Goal: Task Accomplishment & Management: Use online tool/utility

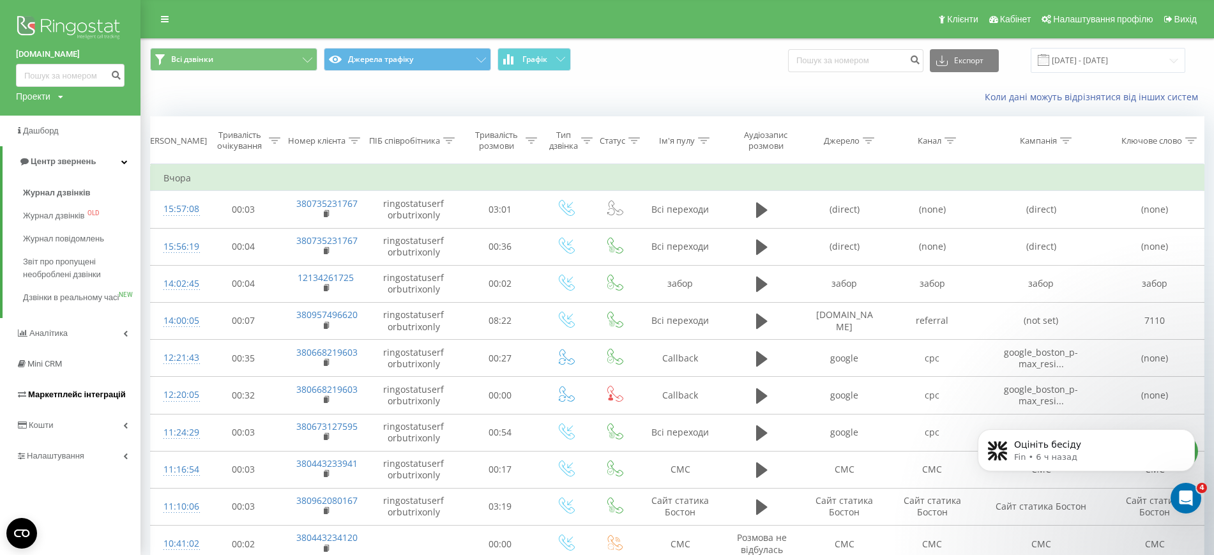
click at [52, 399] on span "Маркетплейс інтеграцій" at bounding box center [77, 394] width 98 height 10
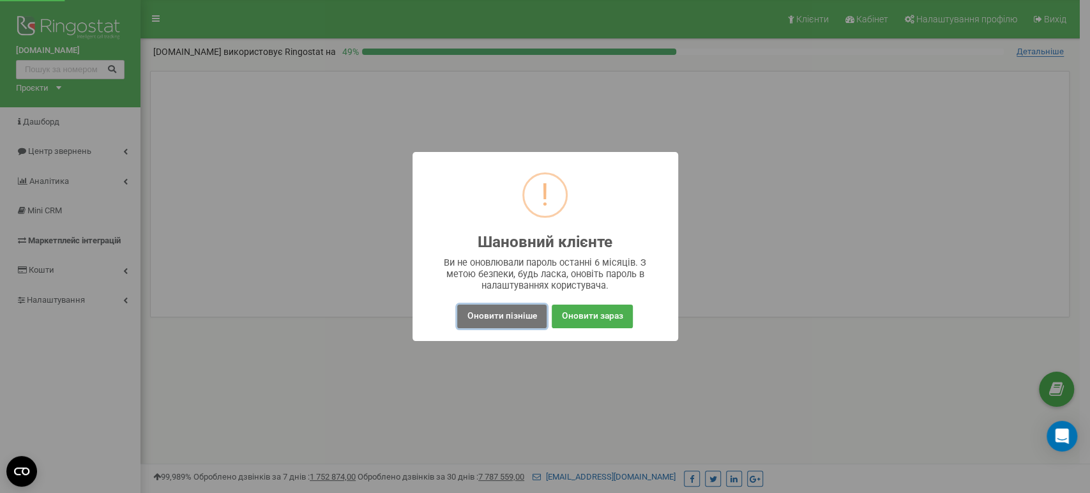
click at [508, 323] on button "Оновити пізніше" at bounding box center [501, 317] width 89 height 24
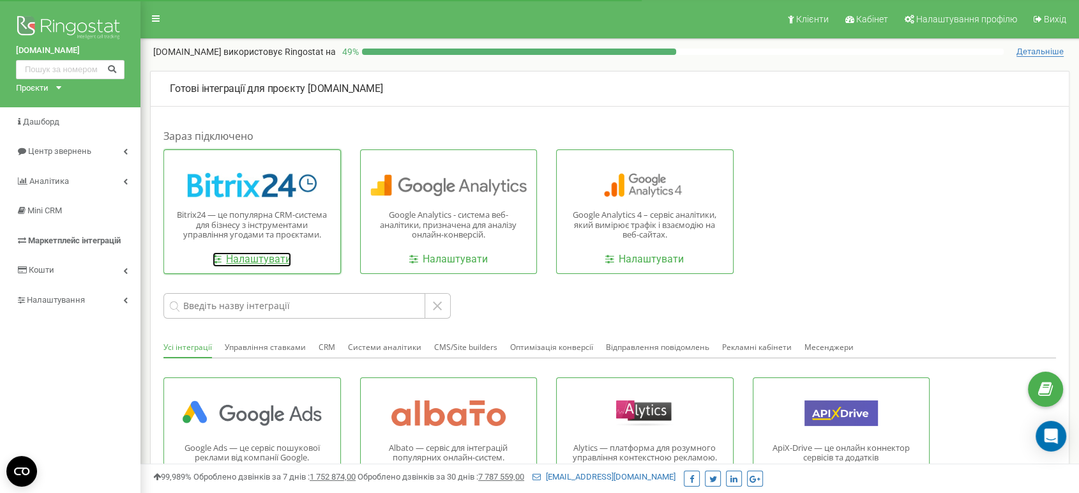
click at [248, 257] on link "Налаштувати" at bounding box center [252, 259] width 79 height 15
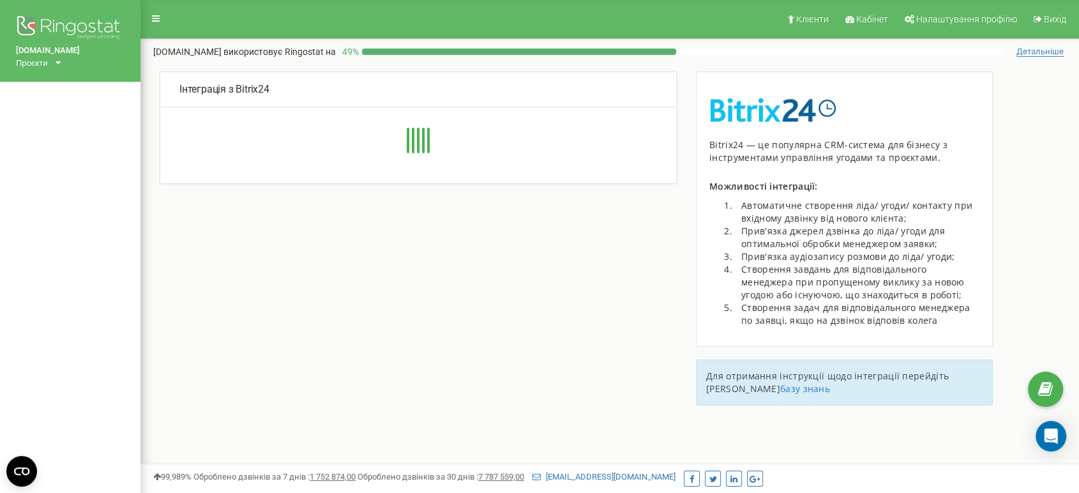
type input "[URL][DOMAIN_NAME]"
type input "8274"
type input "nyhaxfpc0wkuuq2h"
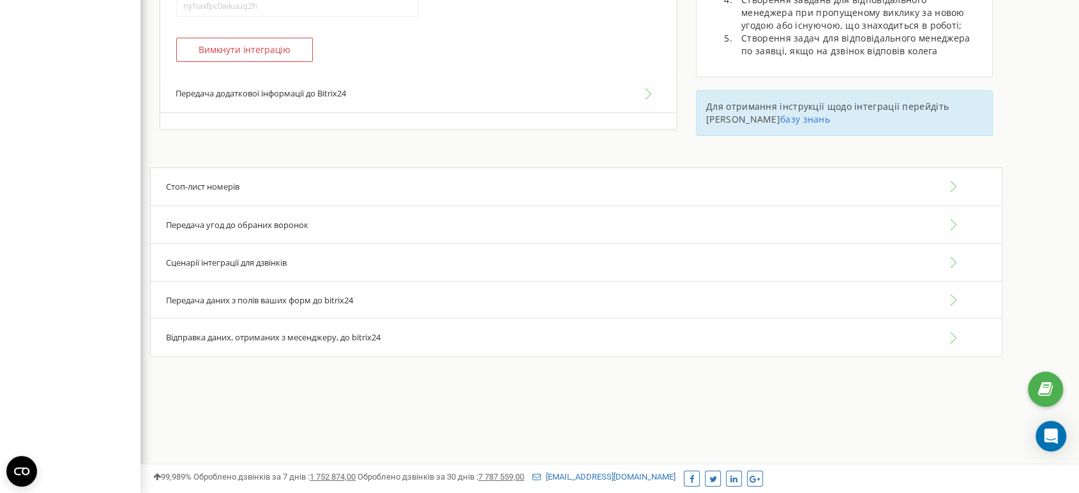
scroll to position [273, 0]
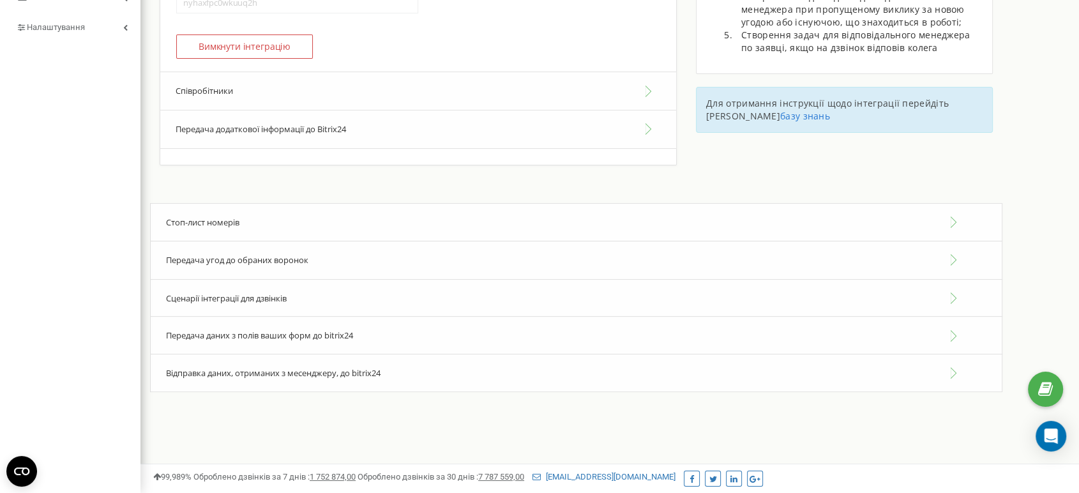
click at [235, 132] on button "Передача додаткової інформації до Bitrix24" at bounding box center [418, 129] width 516 height 38
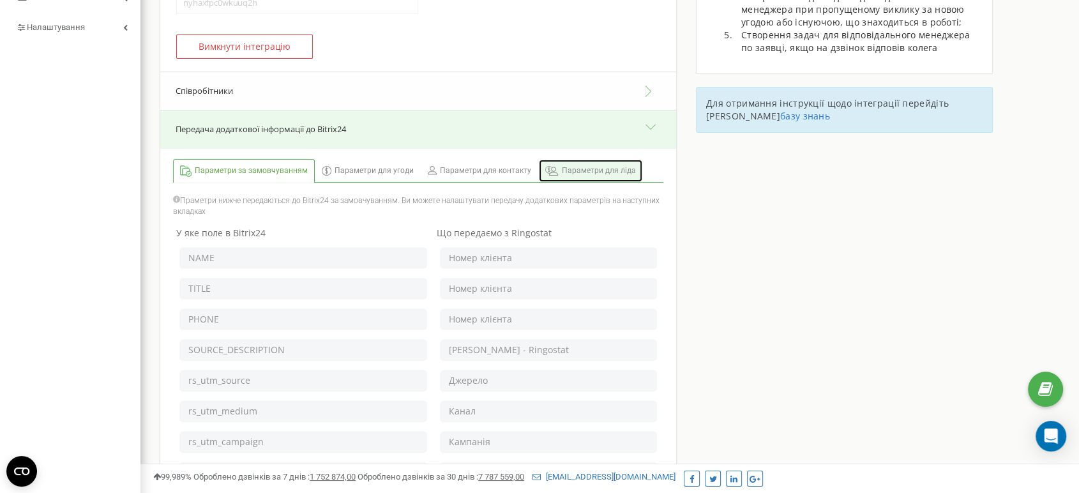
click at [553, 167] on link "Параметри для ліда" at bounding box center [590, 171] width 103 height 22
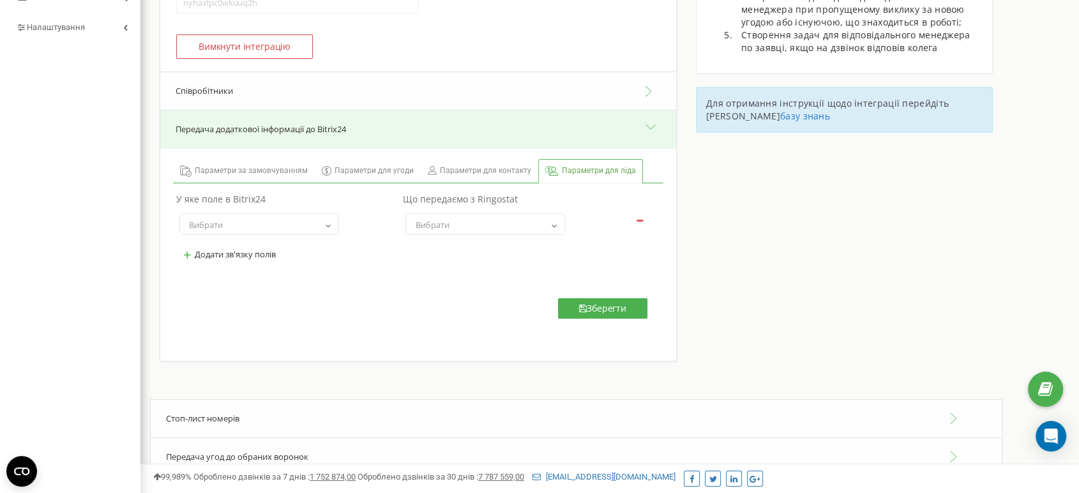
click at [261, 227] on span "Вибрати" at bounding box center [259, 225] width 151 height 18
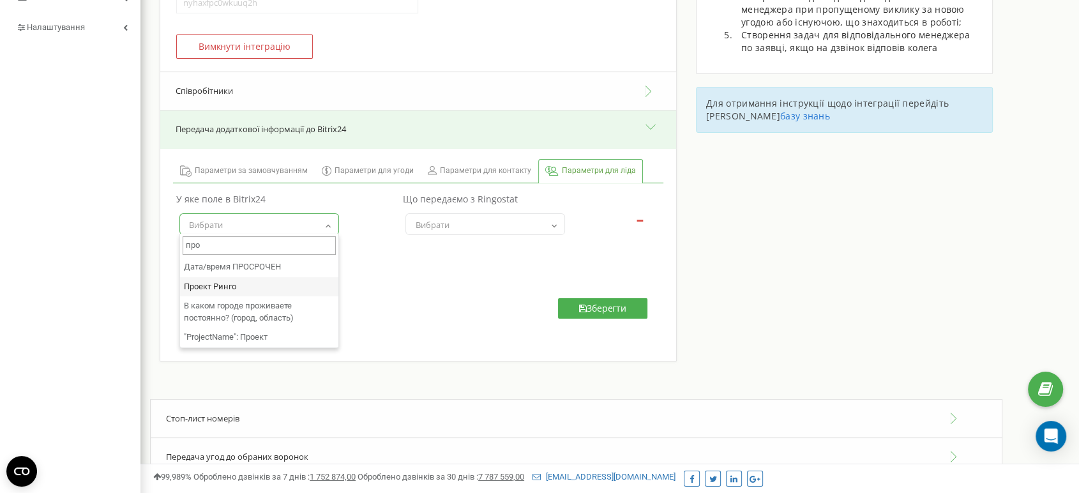
type input "про"
select select "UF_CRM_1577113430"
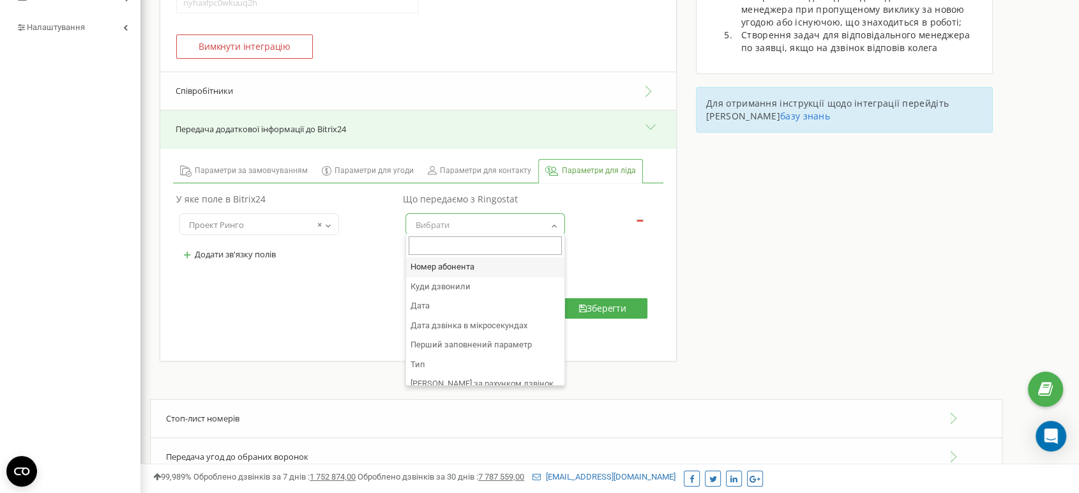
drag, startPoint x: 464, startPoint y: 230, endPoint x: 484, endPoint y: 234, distance: 20.7
click at [464, 229] on span "Вибрати" at bounding box center [485, 225] width 151 height 18
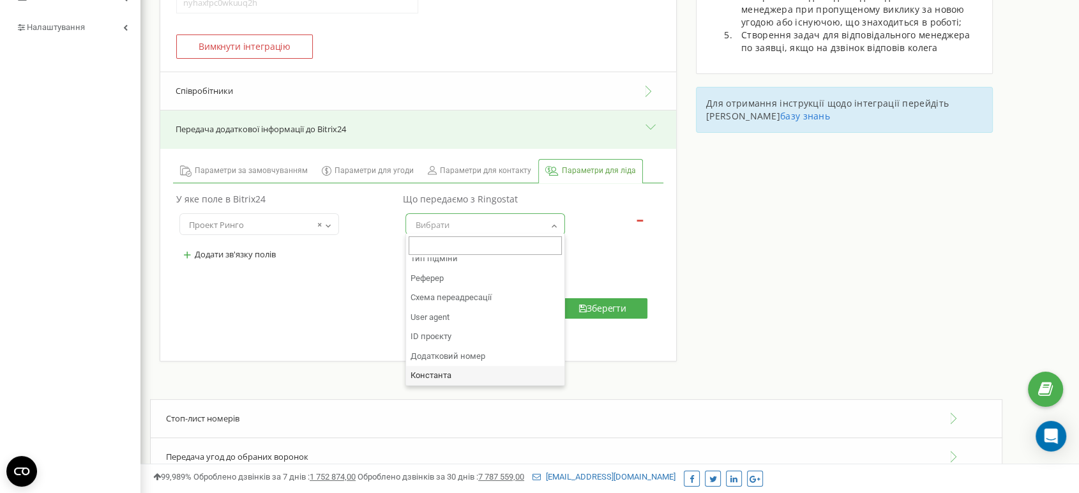
click at [732, 320] on div "Інтеграція з Bitrix24 Для активації інтеграції з Bitrix24: 4" at bounding box center [609, 98] width 939 height 601
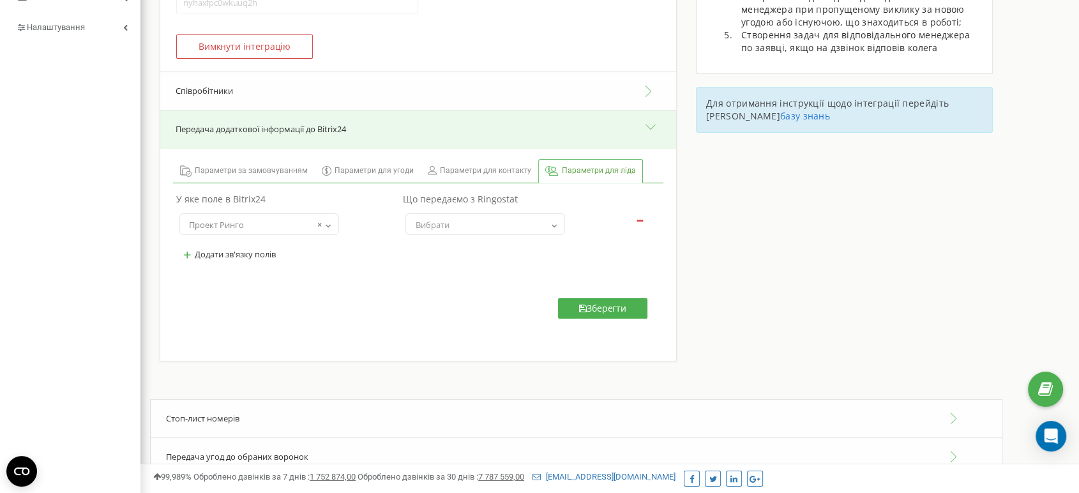
click at [516, 219] on span "Вибрати" at bounding box center [485, 225] width 151 height 18
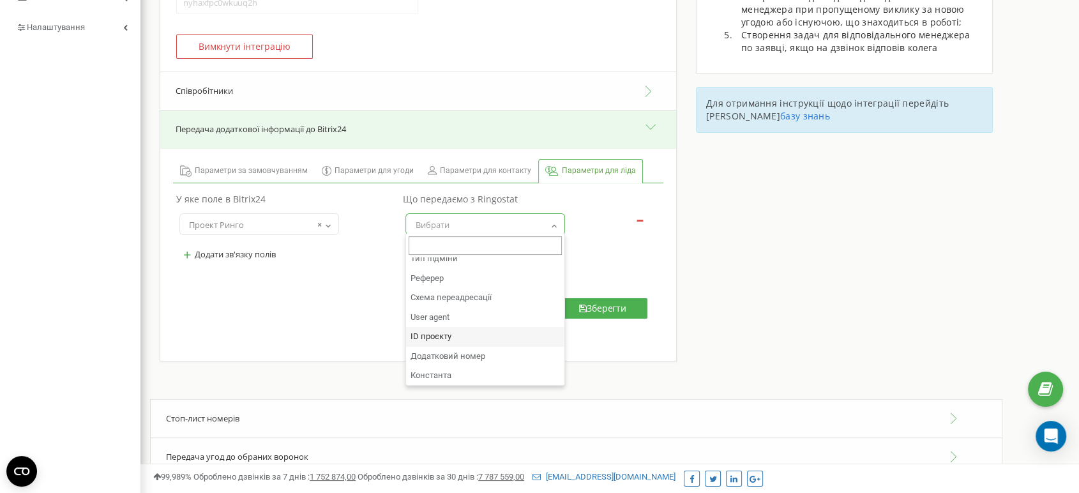
scroll to position [458, 0]
select select "constant"
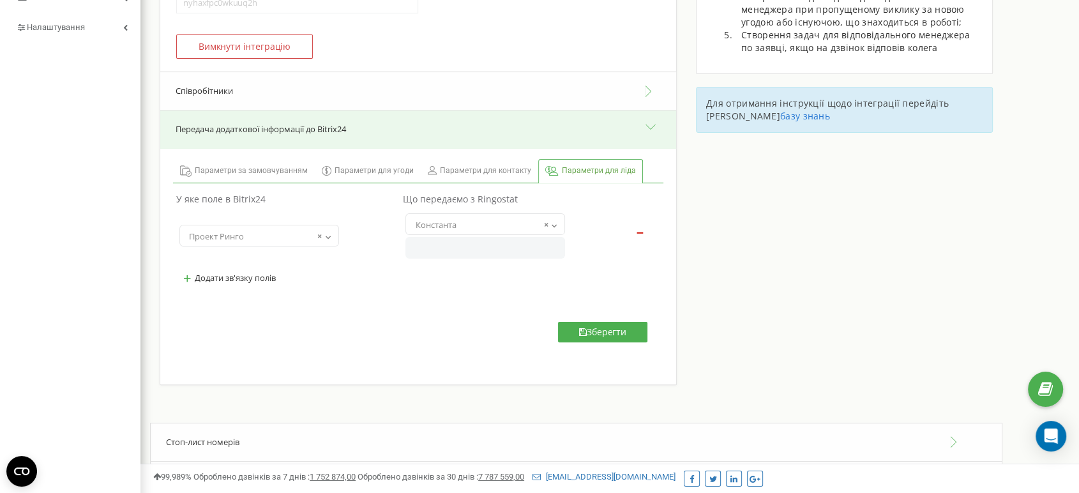
click at [457, 252] on input "text" at bounding box center [485, 248] width 160 height 22
paste input "[DOMAIN_NAME]"
type input "[DOMAIN_NAME]"
click at [612, 333] on button "Зберегти" at bounding box center [602, 332] width 89 height 20
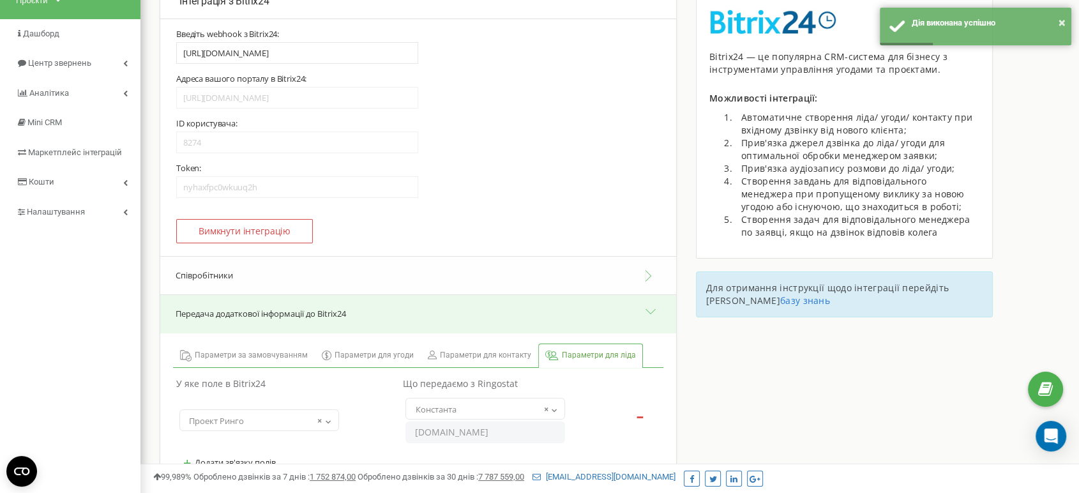
scroll to position [213, 0]
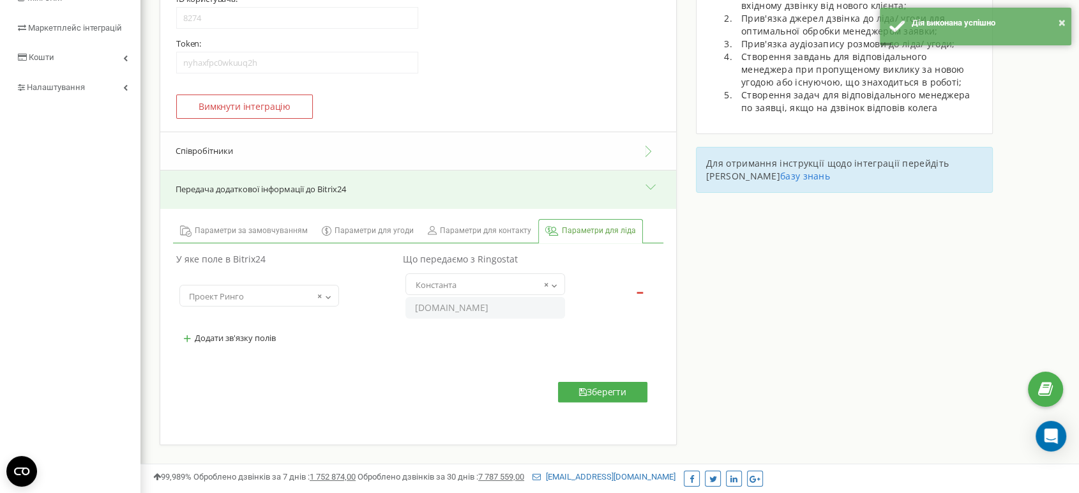
drag, startPoint x: 531, startPoint y: 314, endPoint x: 358, endPoint y: 314, distance: 173.0
click at [358, 314] on tr "Технический источник - Строка (не заполнять руками) Площадь ОТ Площадь ДО Этаж …" at bounding box center [418, 296] width 490 height 54
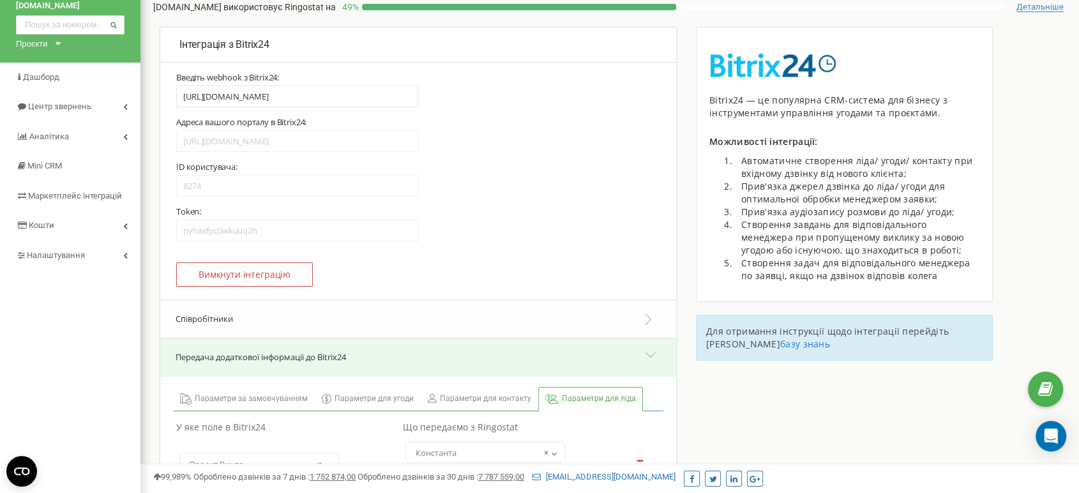
scroll to position [0, 0]
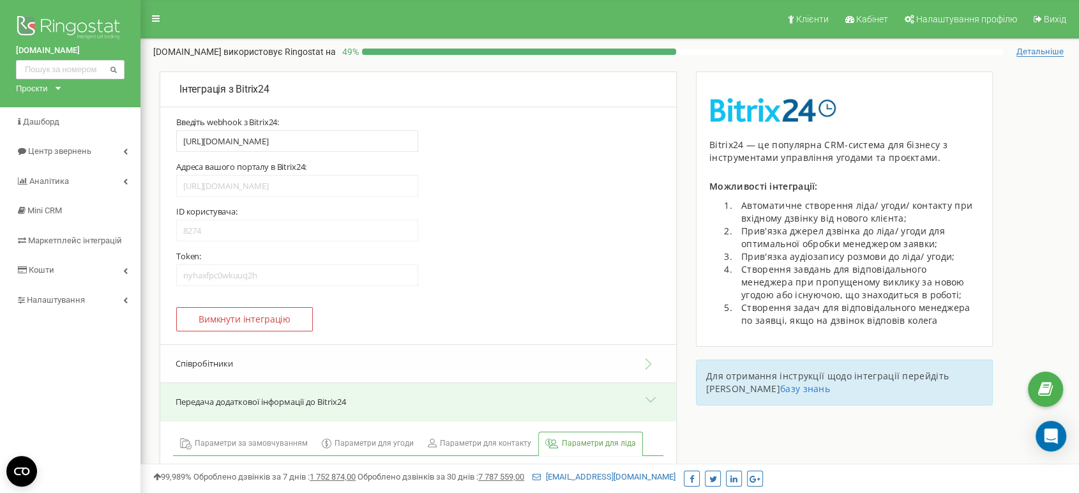
drag, startPoint x: 10, startPoint y: 49, endPoint x: 102, endPoint y: 50, distance: 91.9
click at [102, 50] on div "boston-house.kiev.ua Проєкти r-v.com.ua perfect-group.ua rybalsky.com.ua parkav…" at bounding box center [70, 53] width 140 height 107
copy link "[DOMAIN_NAME]"
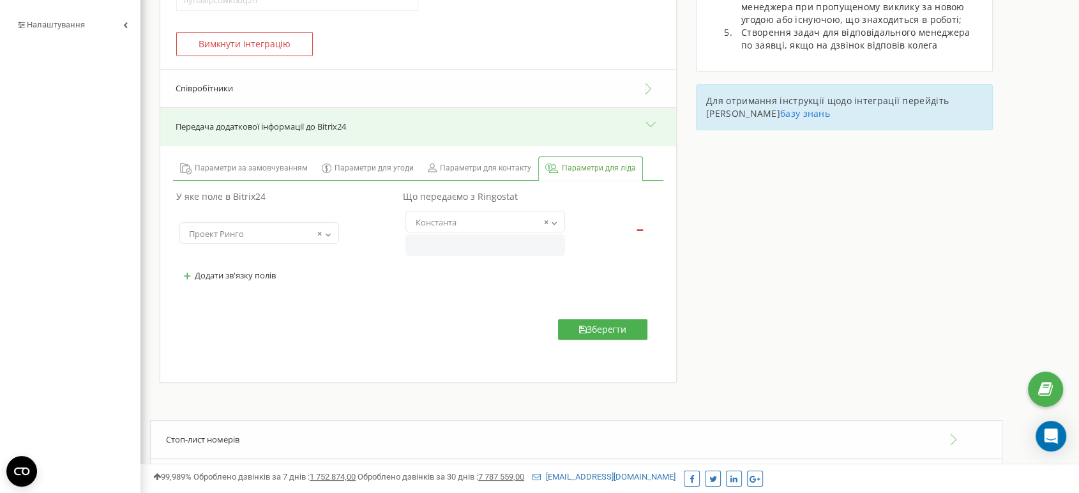
scroll to position [283, 0]
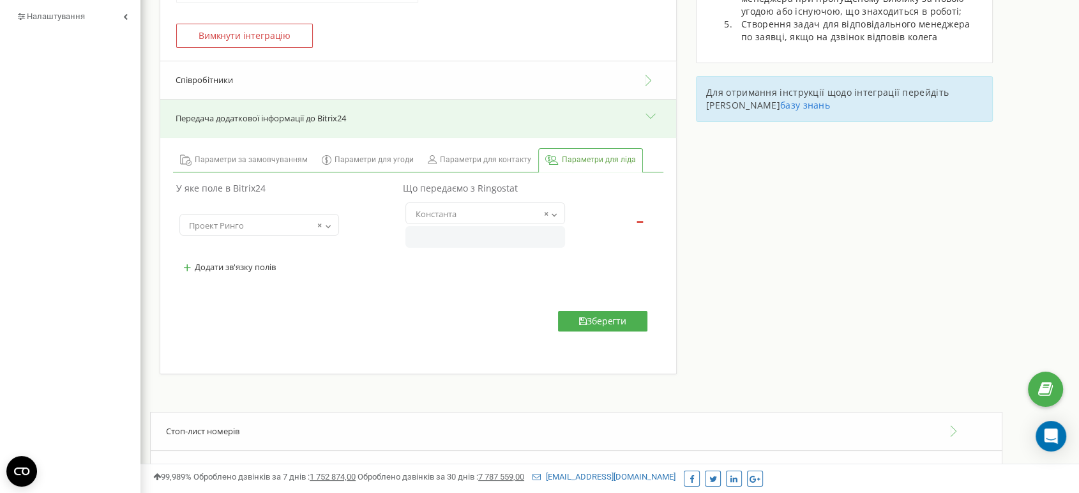
click at [470, 242] on input "text" at bounding box center [485, 237] width 160 height 22
paste input "[DOMAIN_NAME]"
type input "[DOMAIN_NAME]"
click at [603, 323] on button "Зберегти" at bounding box center [602, 321] width 89 height 20
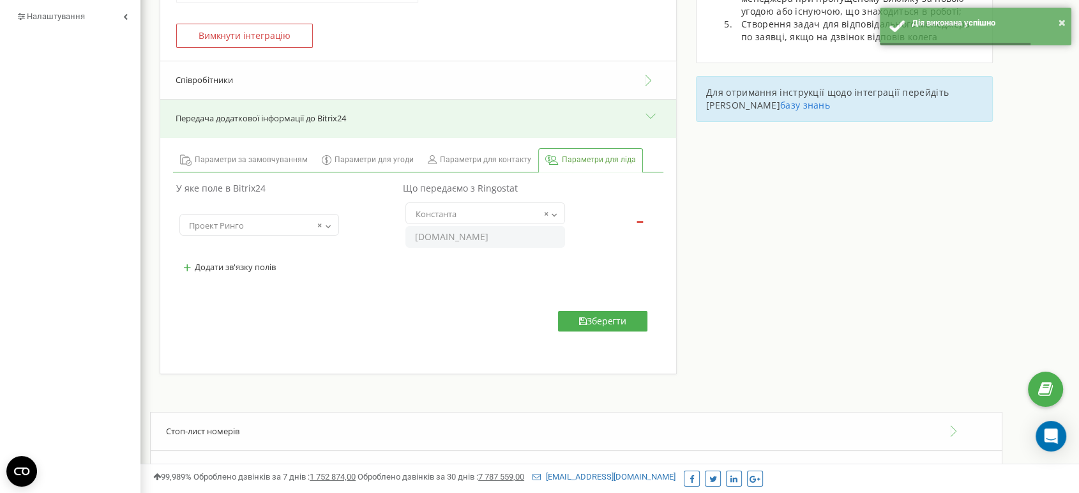
scroll to position [0, 0]
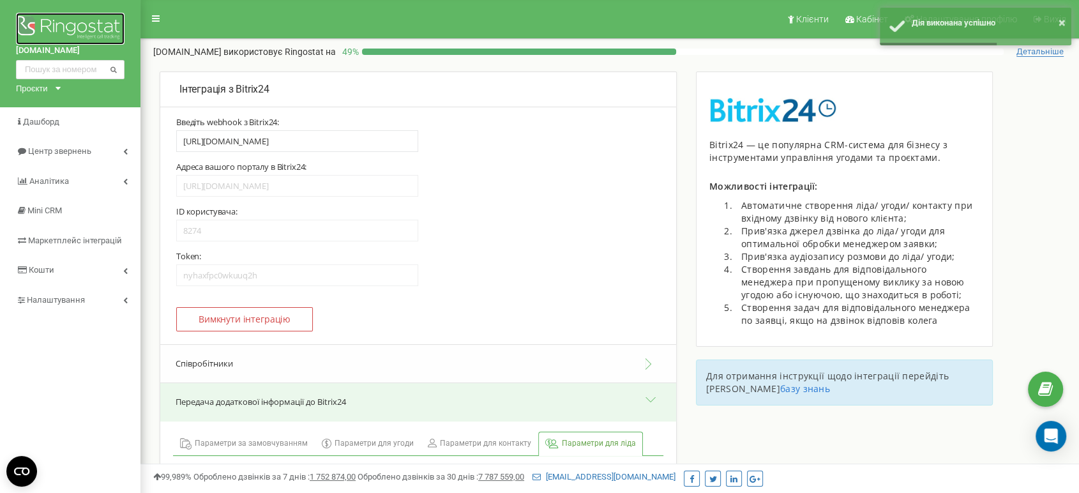
click at [57, 23] on img at bounding box center [70, 29] width 109 height 32
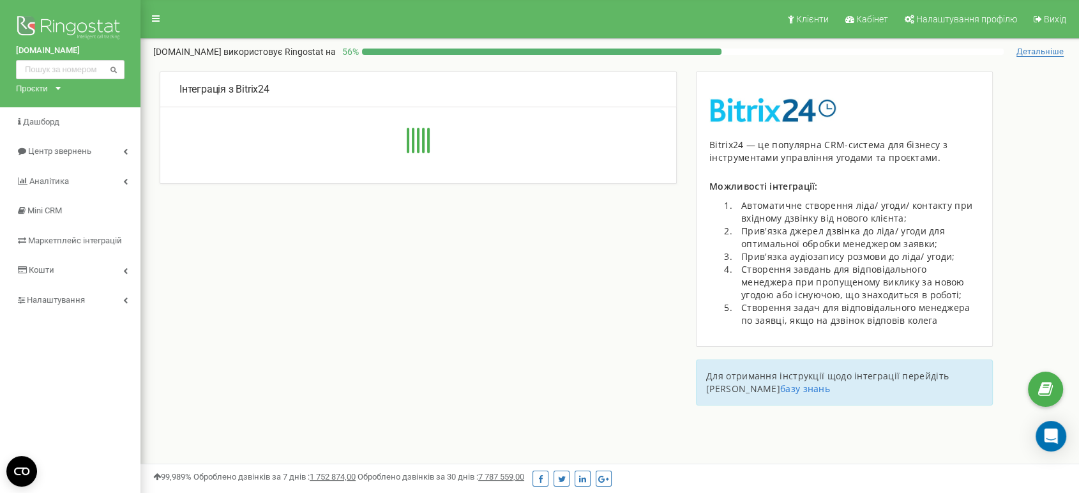
type input "https://riverside-development.bitrix24.eu/rest/8274/nyhaxfpc0wkuuq2h/"
type input "https://riverside-development.bitrix24.eu"
type input "8274"
type input "nyhaxfpc0wkuuq2h"
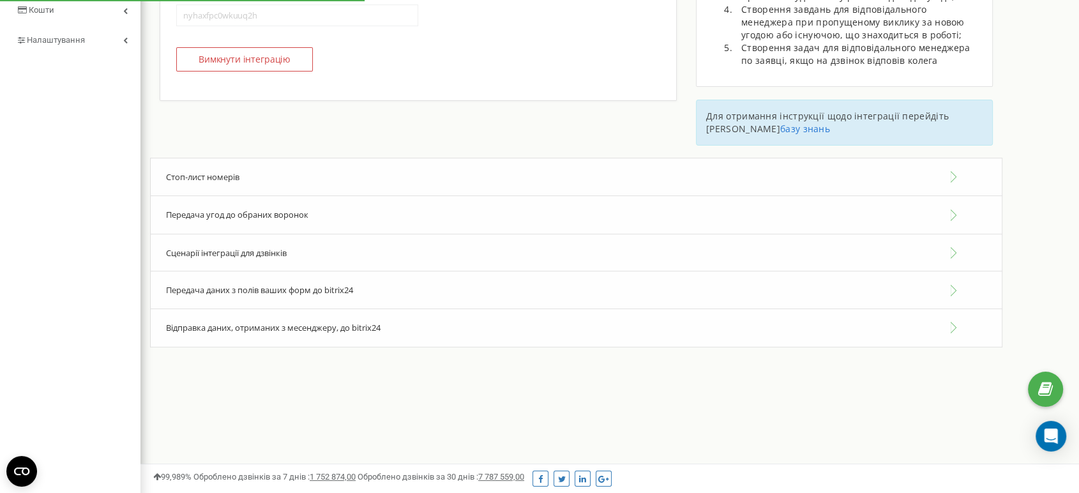
scroll to position [273, 0]
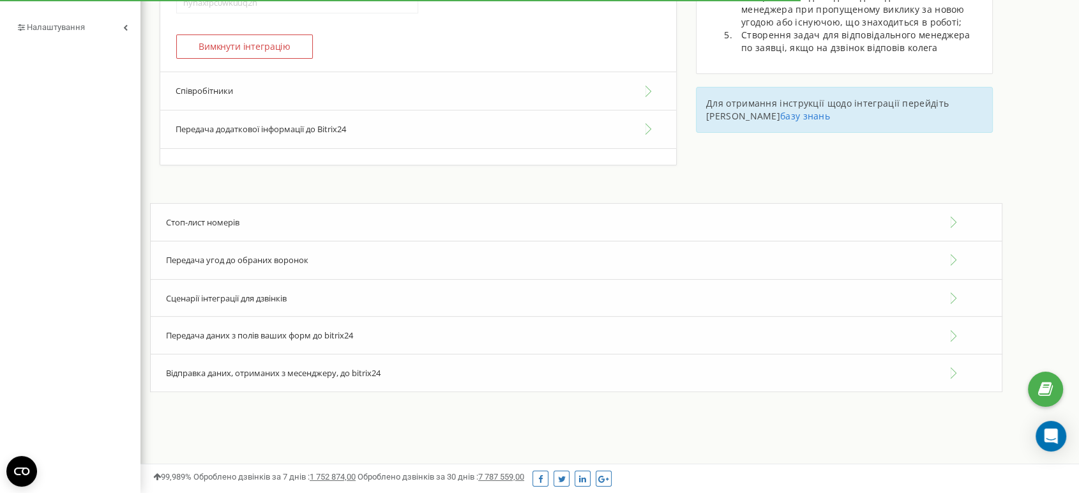
click at [232, 131] on button "Передача додаткової інформації до Bitrix24" at bounding box center [418, 129] width 516 height 38
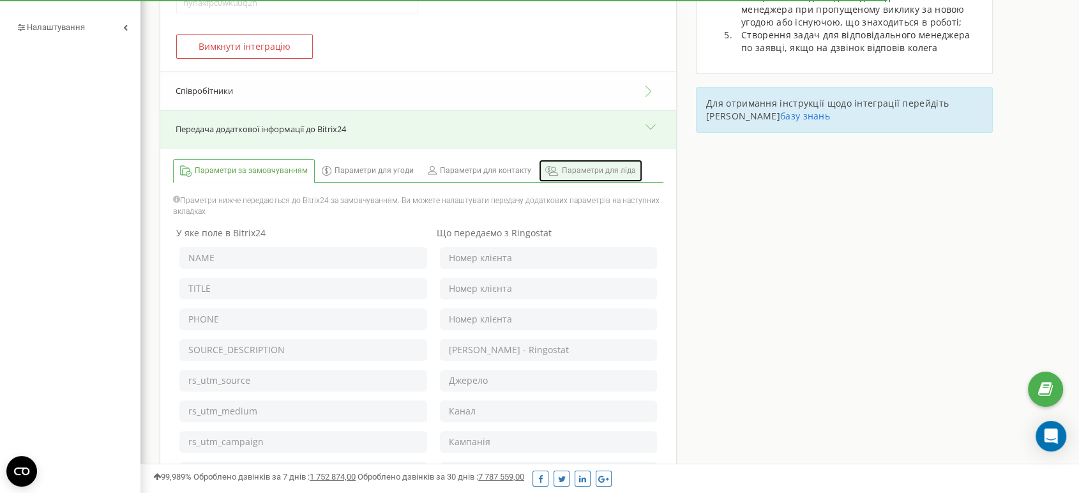
click at [584, 170] on span "Параметри для ліда" at bounding box center [599, 170] width 74 height 11
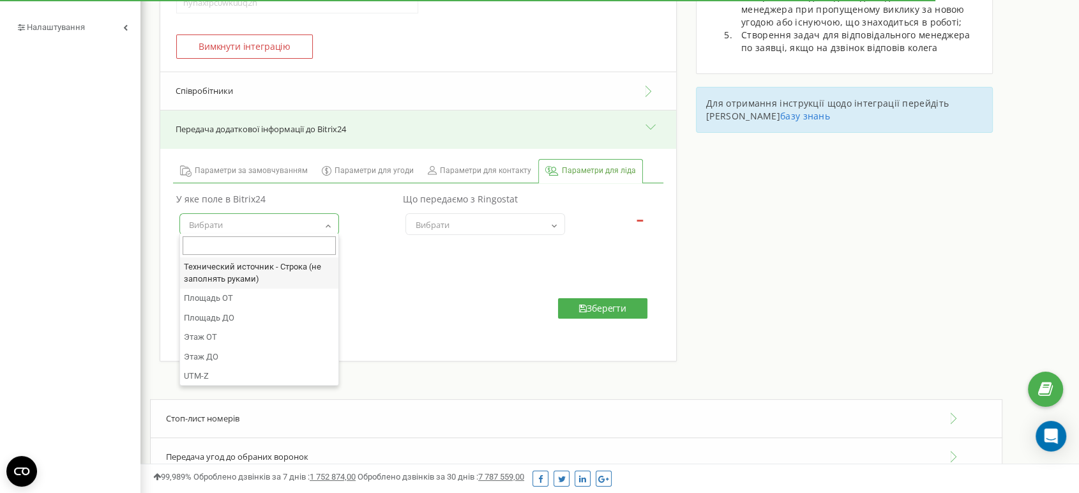
click at [264, 213] on span "Вибрати" at bounding box center [259, 224] width 160 height 22
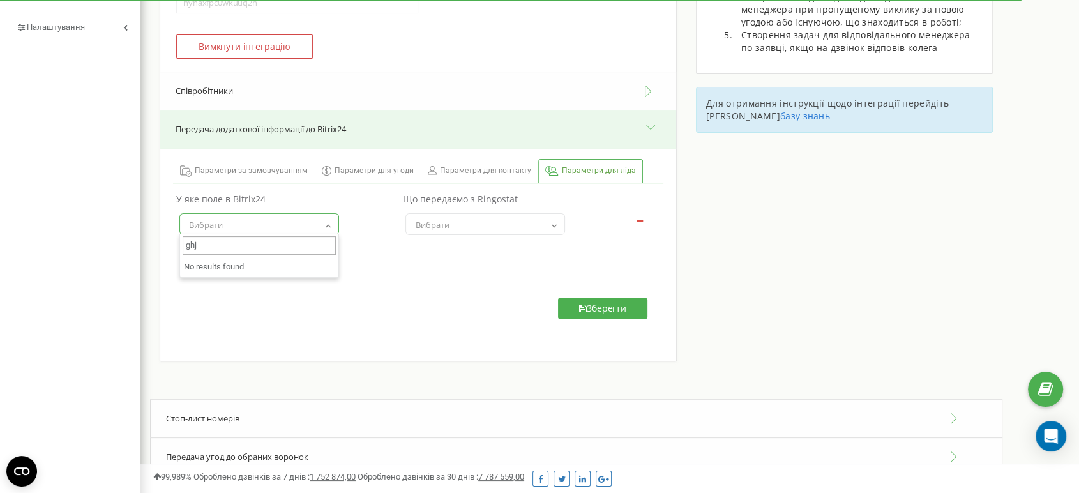
drag, startPoint x: 216, startPoint y: 249, endPoint x: 127, endPoint y: 242, distance: 89.0
click at [127, 242] on body at bounding box center [539, 177] width 1079 height 900
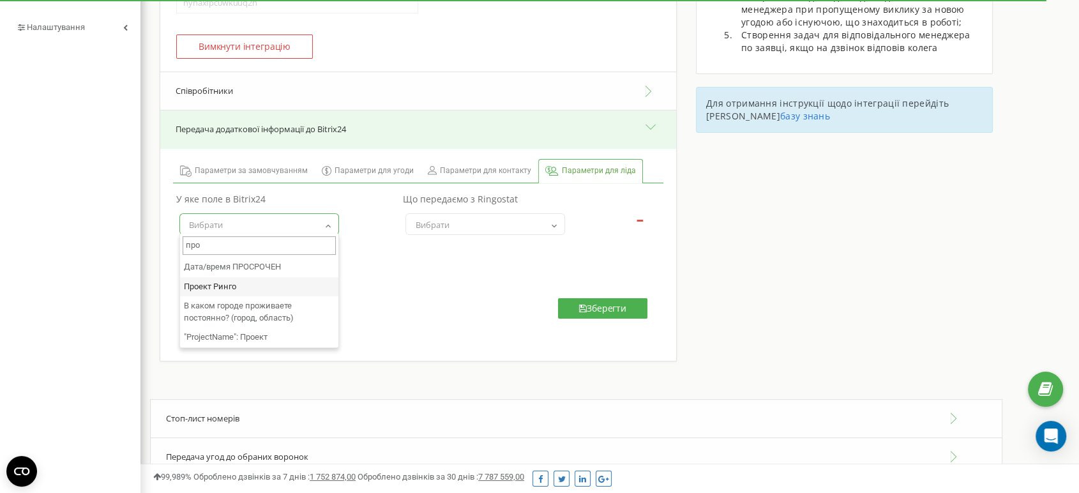
type input "про"
select select "UF_CRM_1577113430"
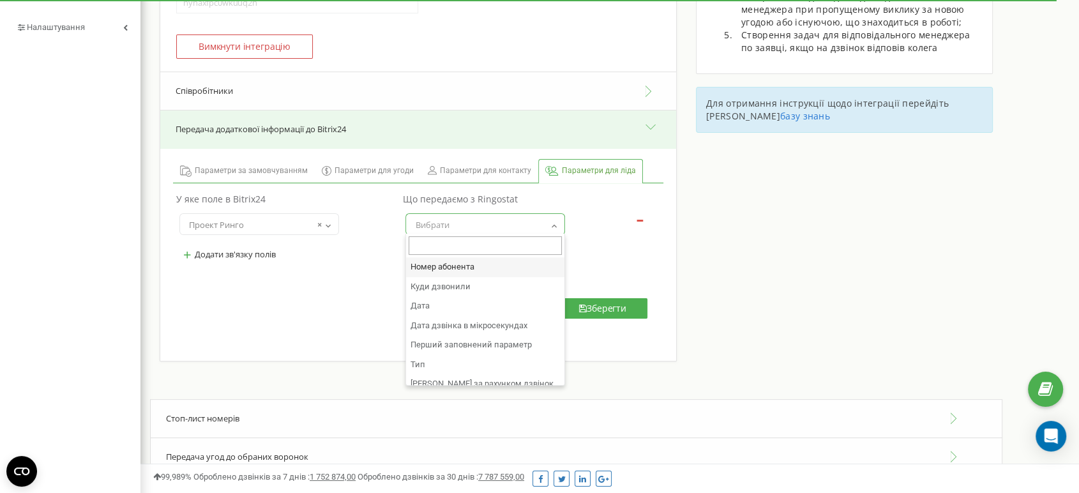
click at [488, 225] on span "Вибрати" at bounding box center [485, 225] width 151 height 18
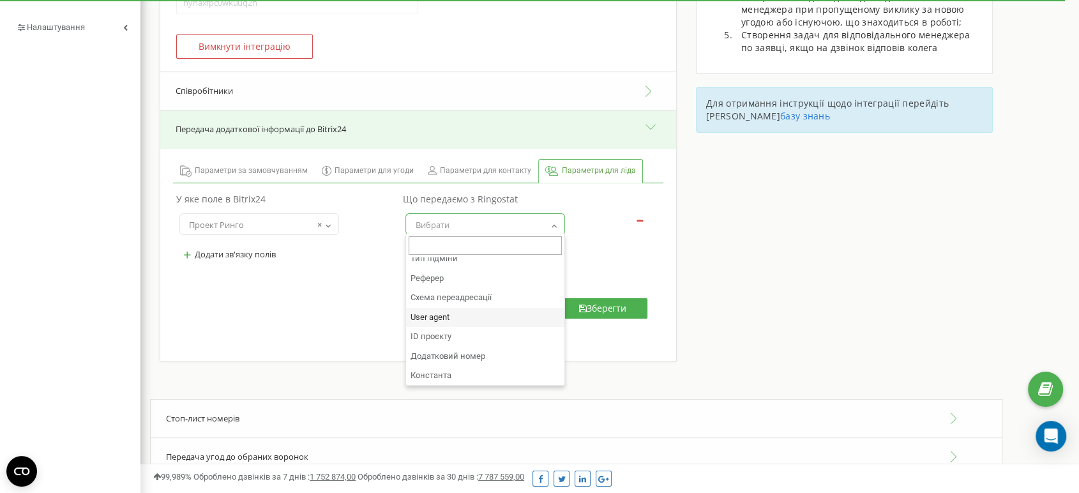
scroll to position [458, 0]
select select "constant"
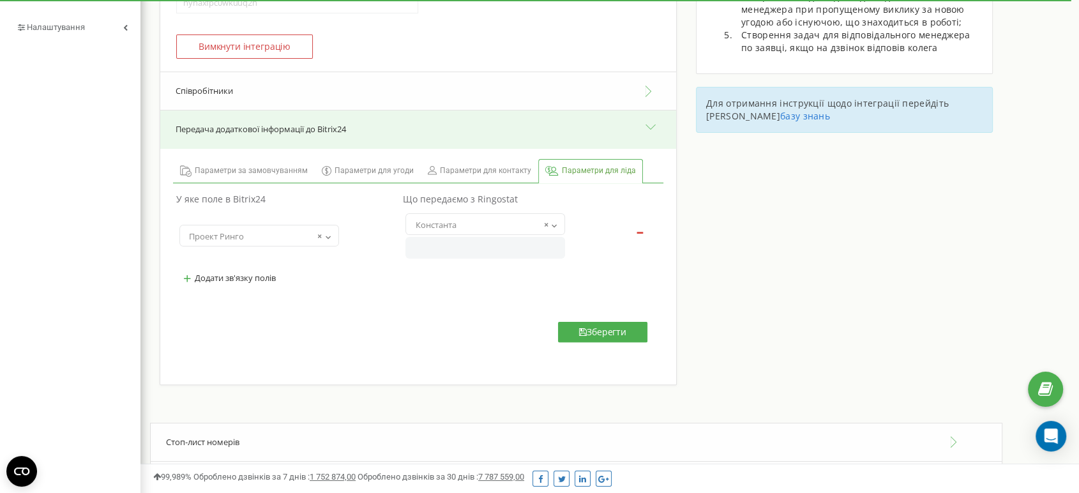
click at [442, 245] on input "text" at bounding box center [485, 248] width 160 height 22
paste input "[DOMAIN_NAME]"
type input "[DOMAIN_NAME]"
click at [588, 329] on button "Зберегти" at bounding box center [602, 332] width 89 height 20
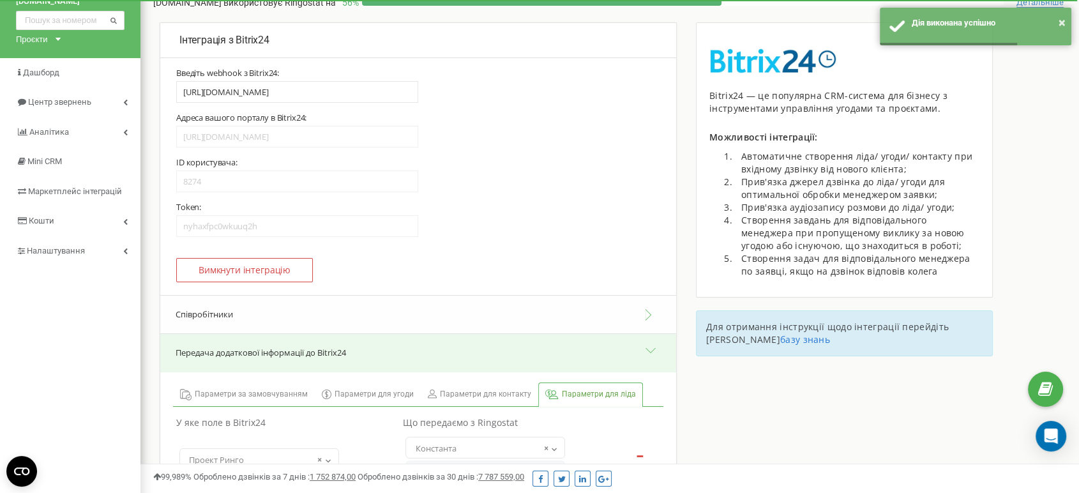
scroll to position [0, 0]
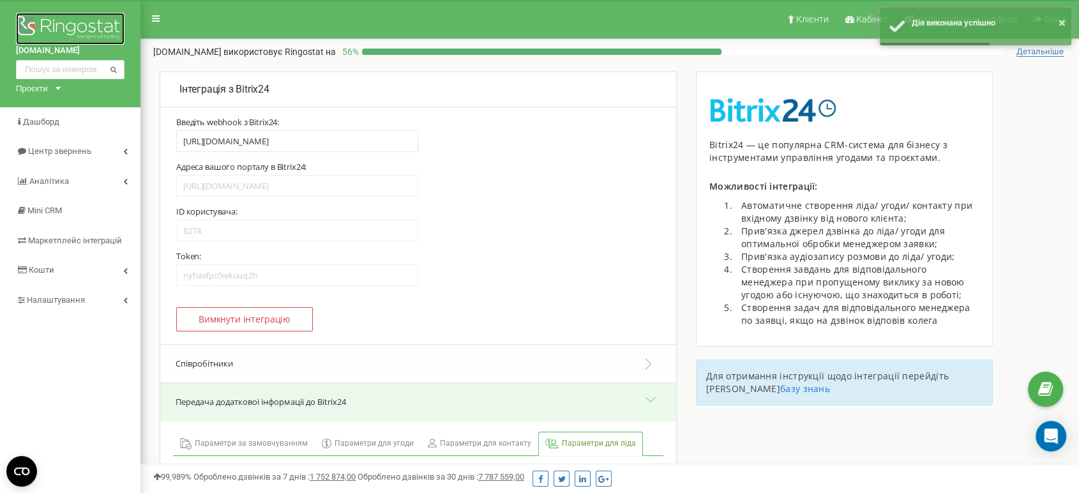
click at [45, 26] on img at bounding box center [70, 29] width 109 height 32
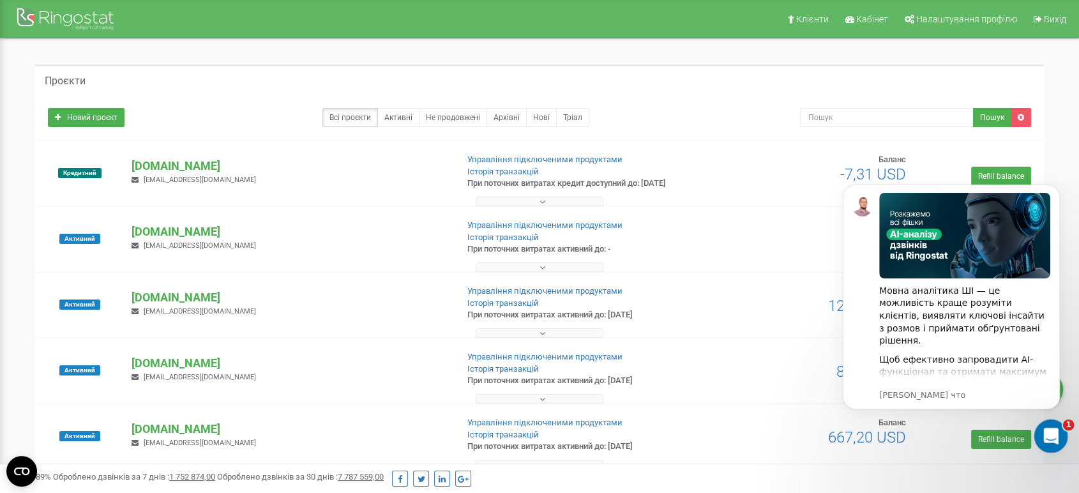
click at [1054, 441] on div "Открыть службу сообщений Intercom" at bounding box center [1049, 434] width 42 height 42
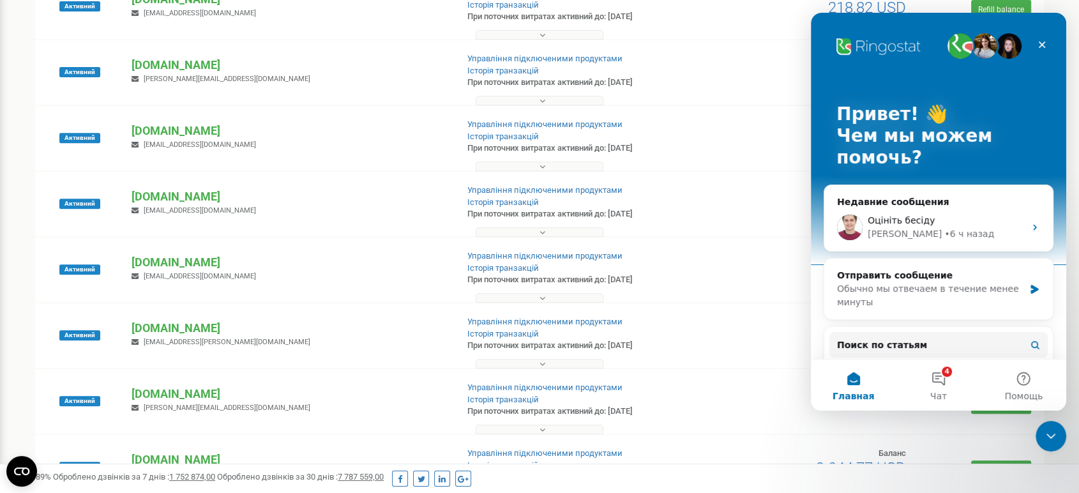
scroll to position [496, 0]
click at [178, 193] on p "[DOMAIN_NAME]" at bounding box center [289, 196] width 315 height 17
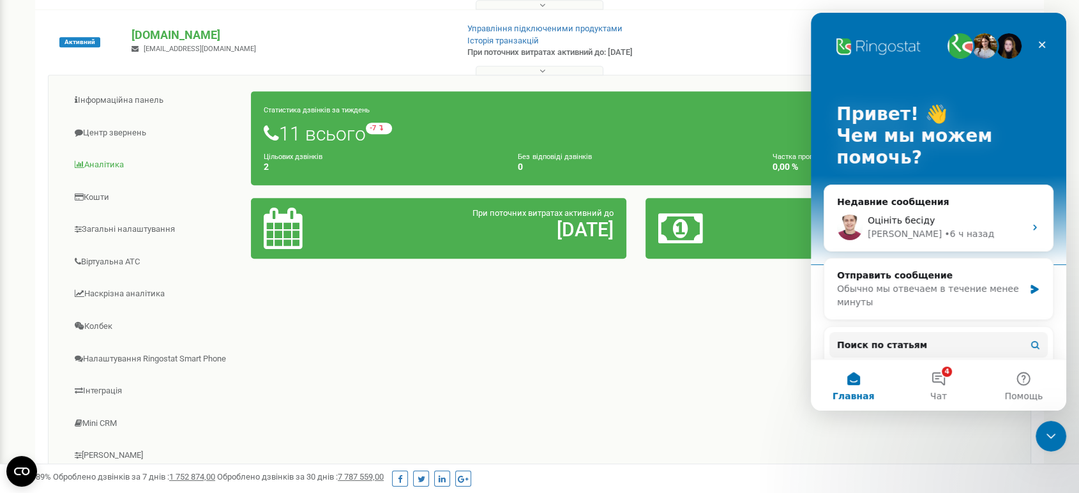
scroll to position [709, 0]
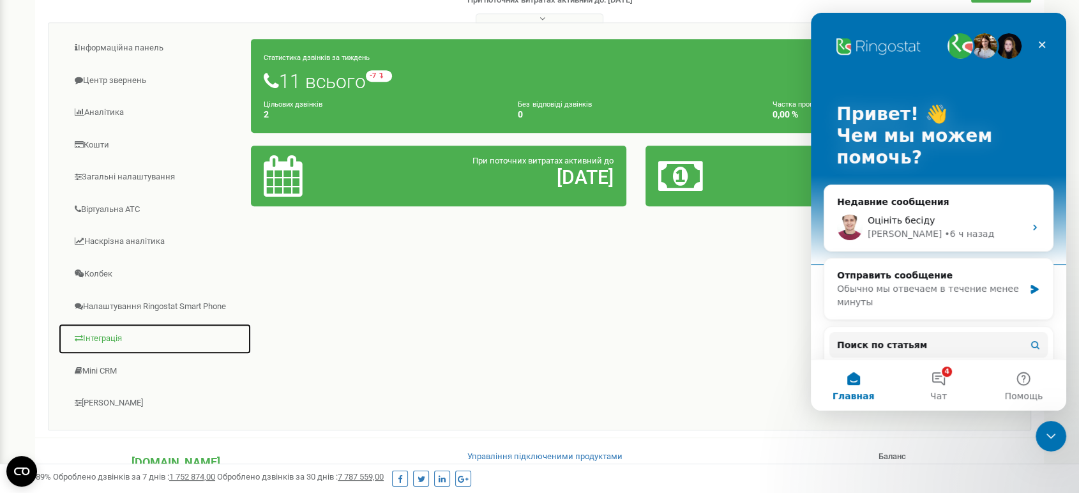
click at [107, 341] on link "Інтеграція" at bounding box center [154, 338] width 193 height 31
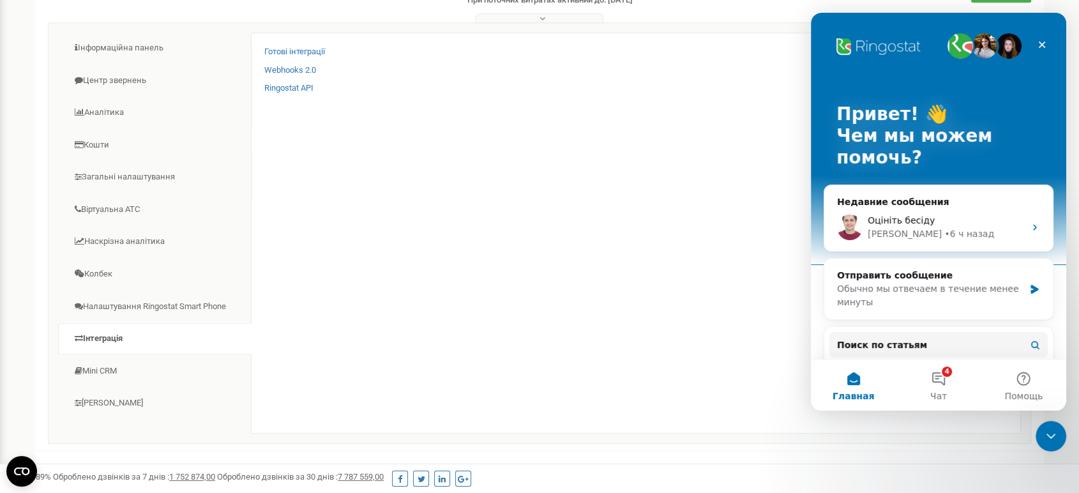
click at [274, 61] on div "Готові інтеграції" at bounding box center [635, 55] width 743 height 19
click at [274, 58] on div "Готові інтеграції" at bounding box center [635, 55] width 743 height 19
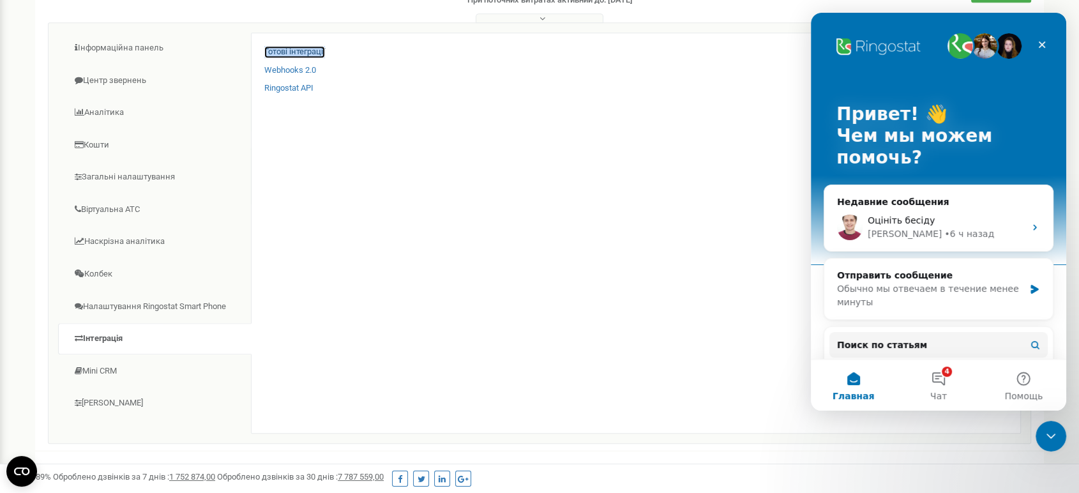
click at [277, 50] on link "Готові інтеграції" at bounding box center [294, 52] width 61 height 12
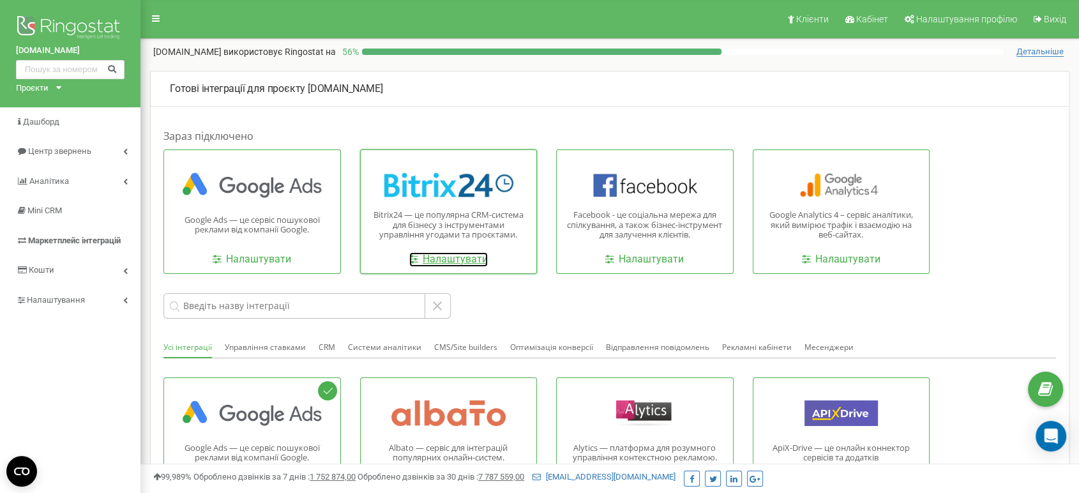
click at [409, 259] on link "Налаштувати" at bounding box center [448, 259] width 79 height 15
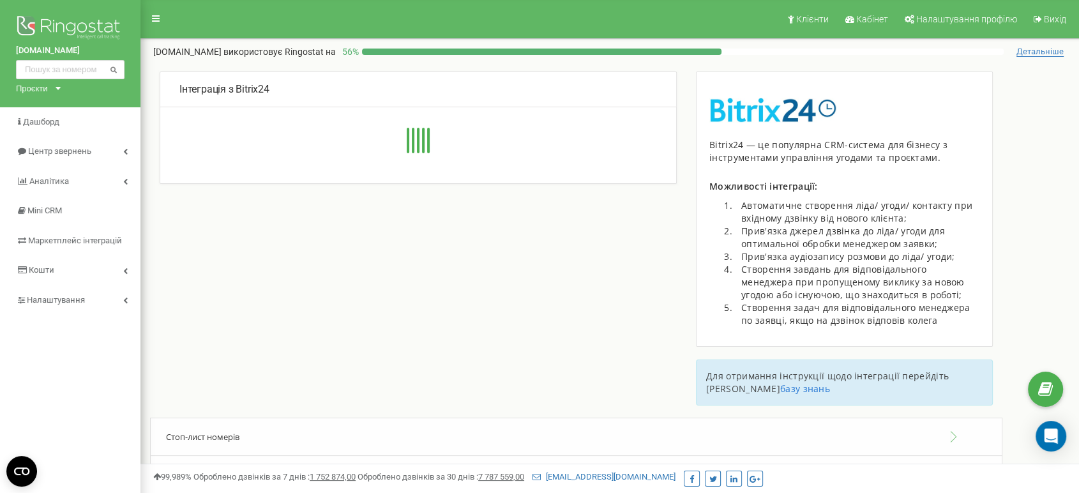
type input "[URL][DOMAIN_NAME]"
type input "8274"
type input "nyhaxfpc0wkuuq2h"
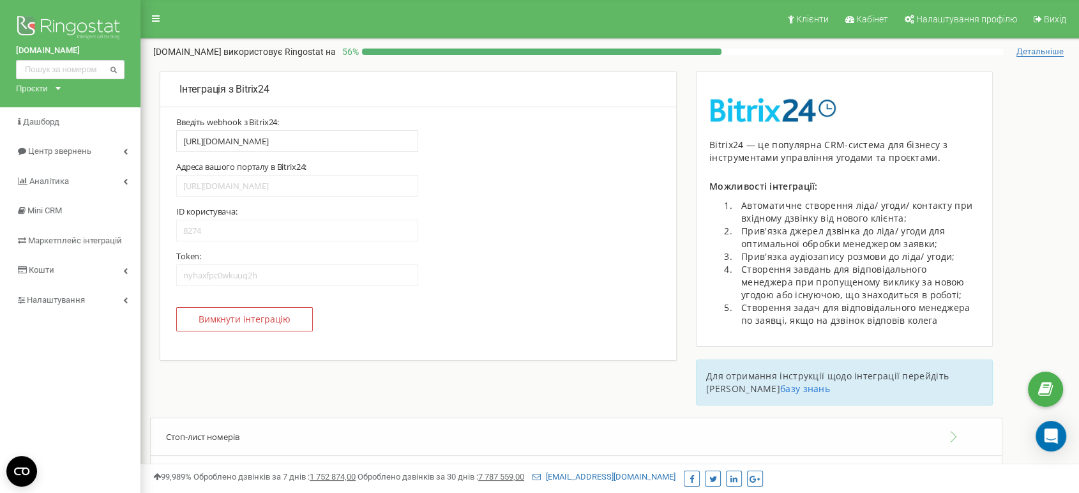
scroll to position [273, 0]
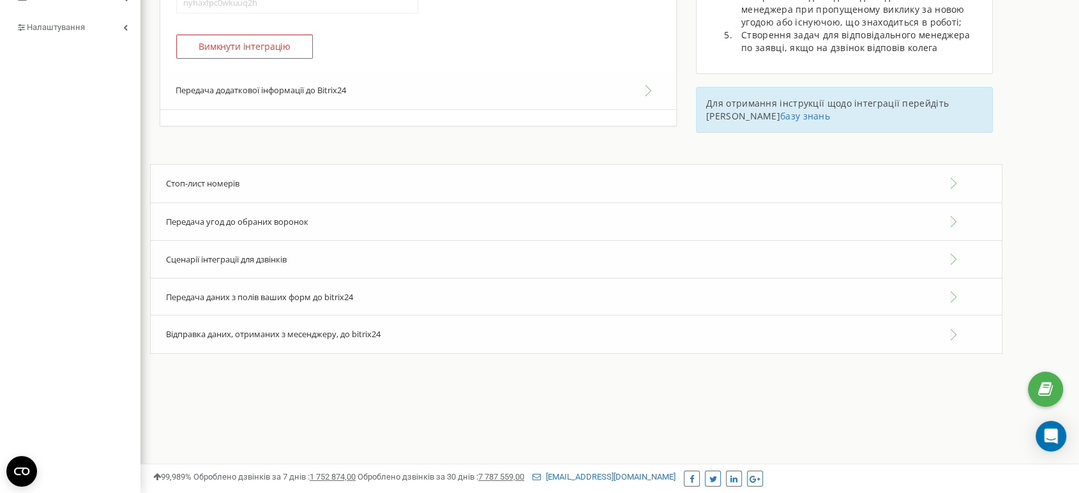
click at [215, 260] on span "Сценарії інтеграції для дзвінків" at bounding box center [226, 258] width 121 height 11
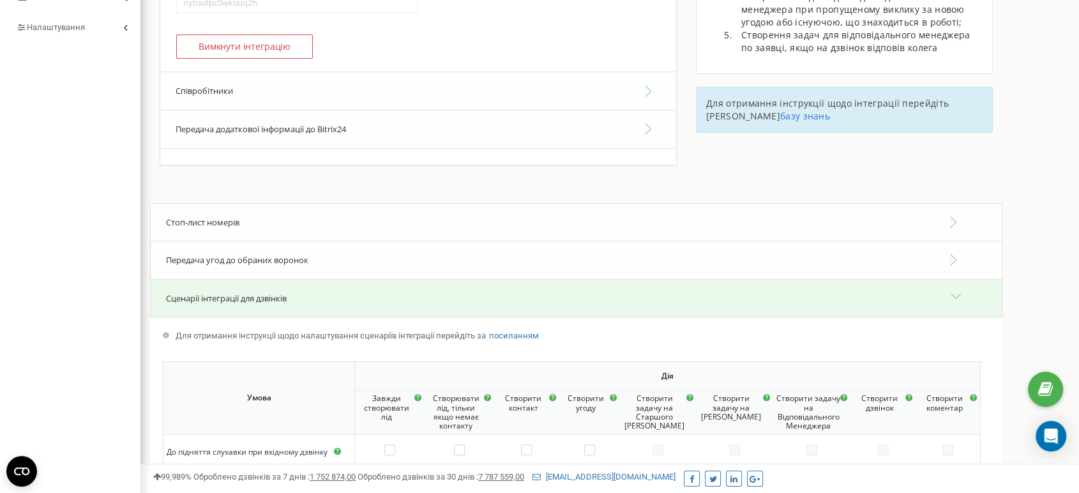
click at [218, 128] on button "Передача додаткової інформації до Bitrix24" at bounding box center [418, 129] width 516 height 38
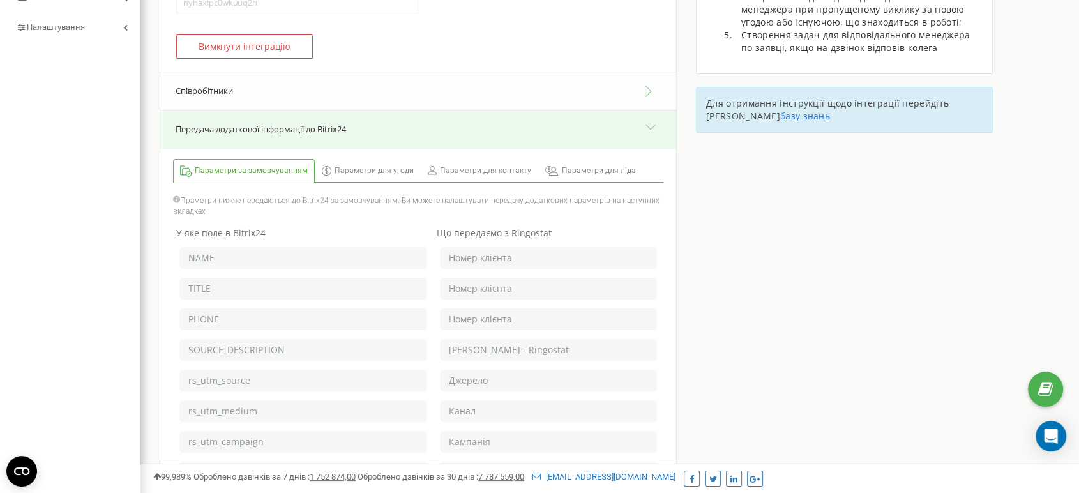
click at [590, 149] on div "Параметри за замовчуванням Параметри для угоди Параметри для контакту" at bounding box center [418, 387] width 516 height 476
click at [588, 167] on span "Параметри для ліда" at bounding box center [599, 170] width 74 height 11
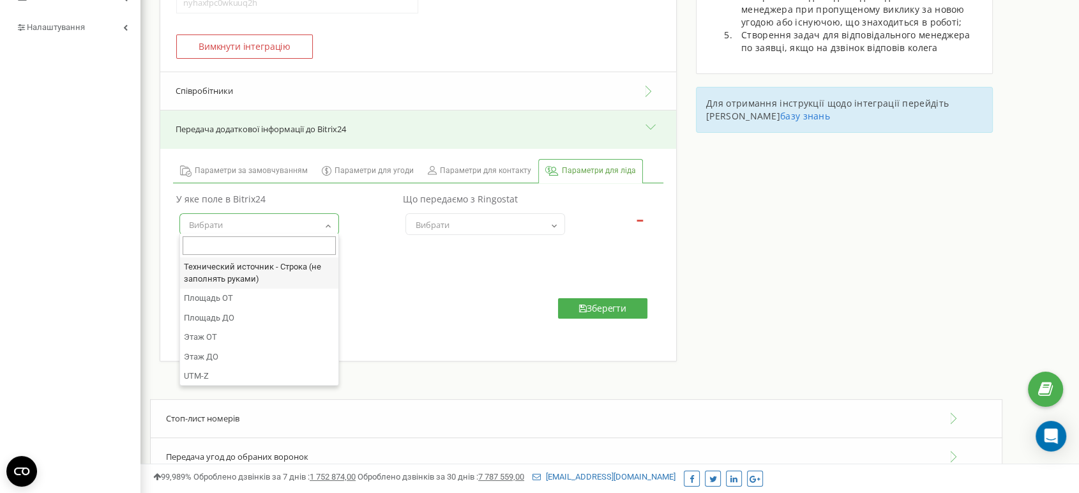
click at [294, 226] on span "Вибрати" at bounding box center [259, 225] width 151 height 18
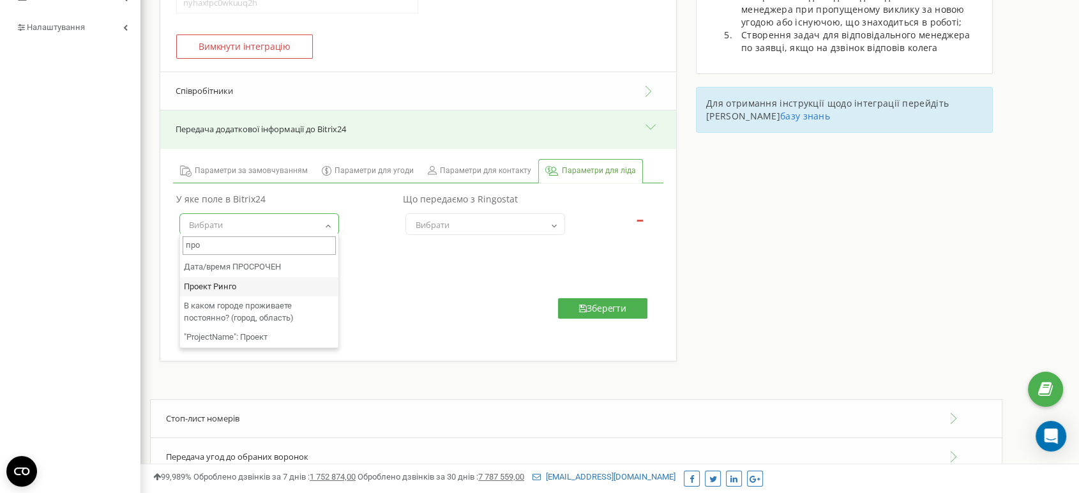
type input "про"
select select "UF_CRM_1577113430"
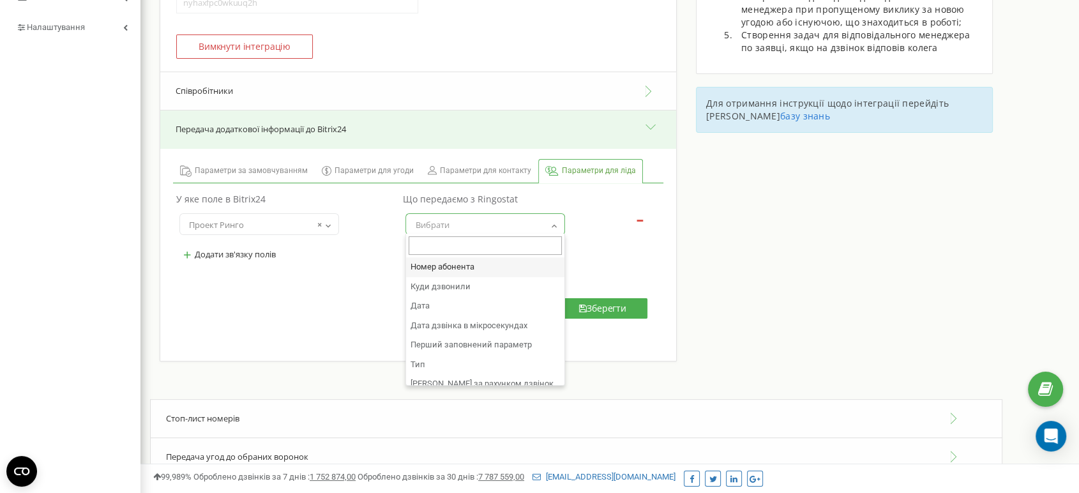
drag, startPoint x: 488, startPoint y: 215, endPoint x: 488, endPoint y: 222, distance: 7.1
click at [488, 216] on span "Вибрати" at bounding box center [485, 225] width 151 height 18
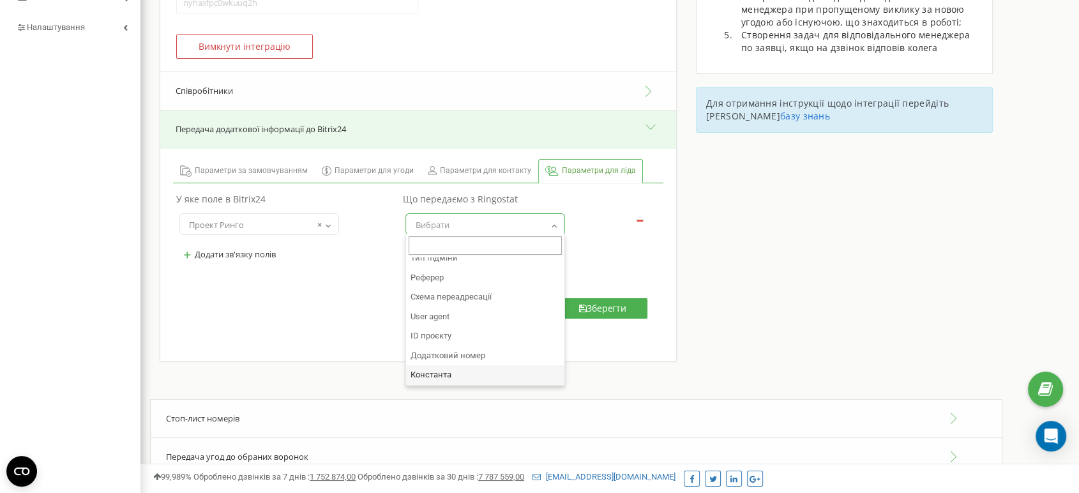
select select "constant"
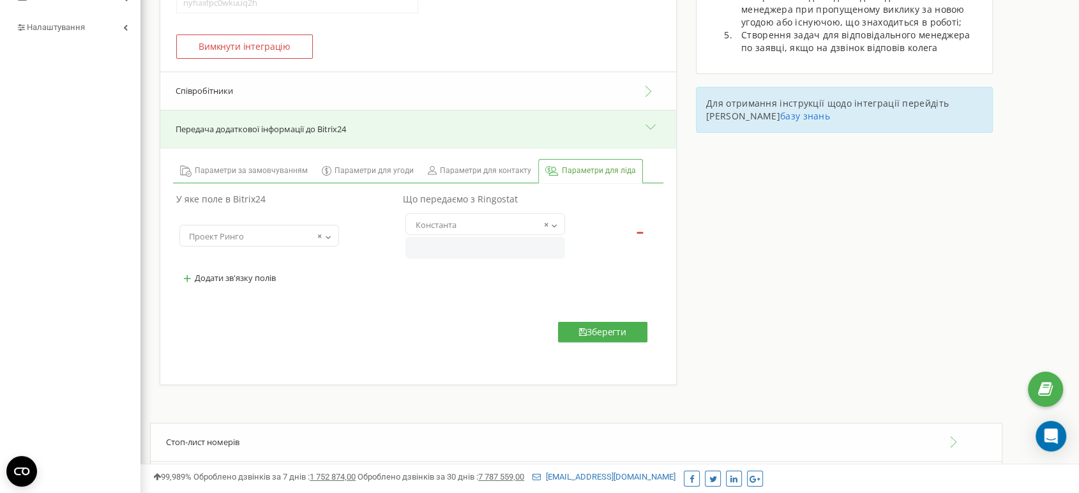
paste input "[DOMAIN_NAME]"
click at [494, 251] on input "[DOMAIN_NAME]" at bounding box center [485, 248] width 160 height 22
type input "[DOMAIN_NAME]"
click at [598, 336] on button "Зберегти" at bounding box center [602, 332] width 89 height 20
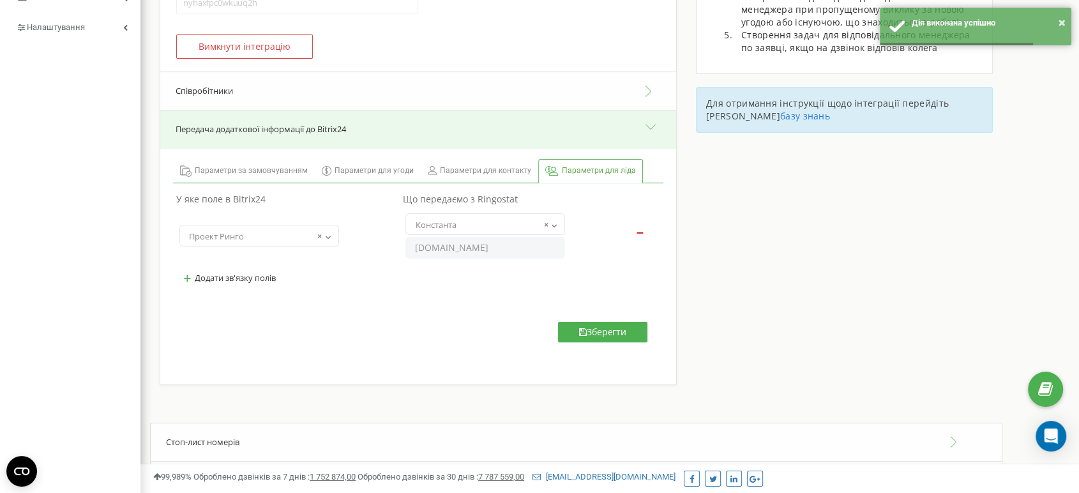
scroll to position [0, 0]
